Goal: Task Accomplishment & Management: Manage account settings

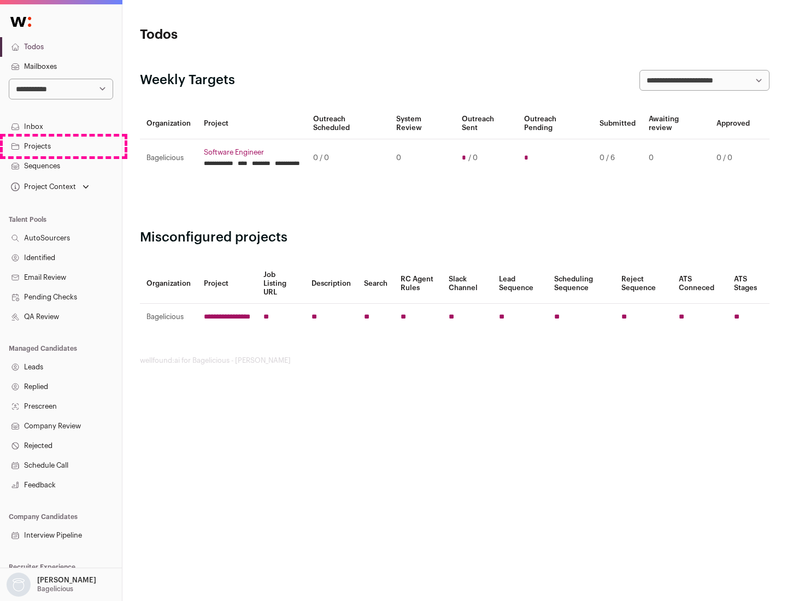
click at [61, 146] on link "Projects" at bounding box center [61, 147] width 122 height 20
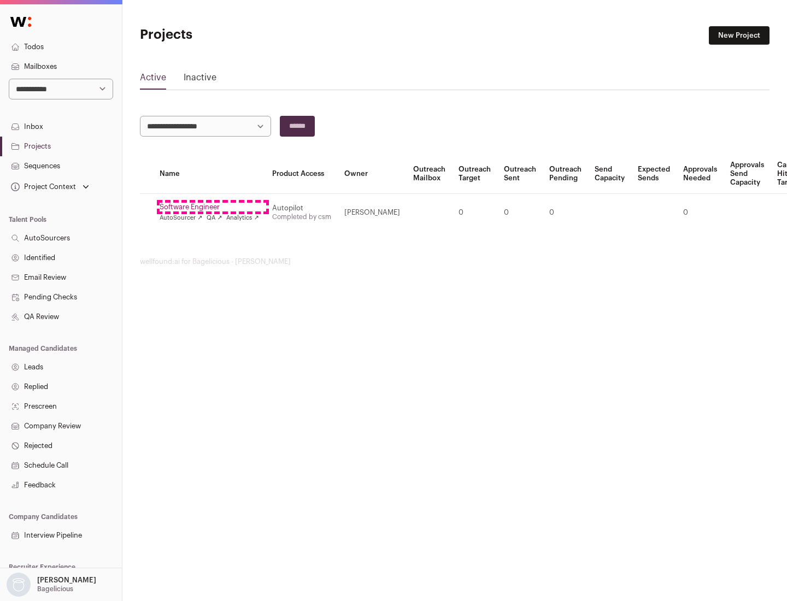
click at [213, 207] on link "Software Engineer" at bounding box center [210, 207] width 100 height 9
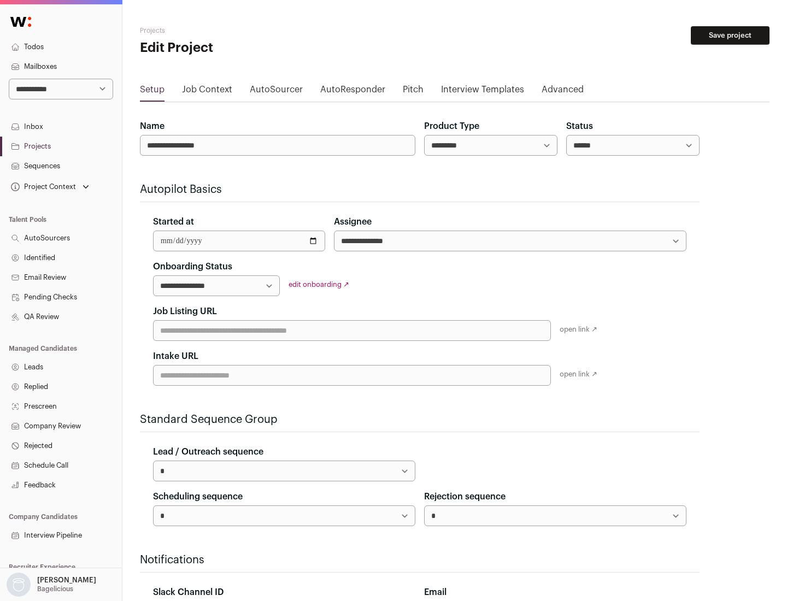
click at [730, 36] on button "Save project" at bounding box center [730, 35] width 79 height 19
